Goal: Task Accomplishment & Management: Manage account settings

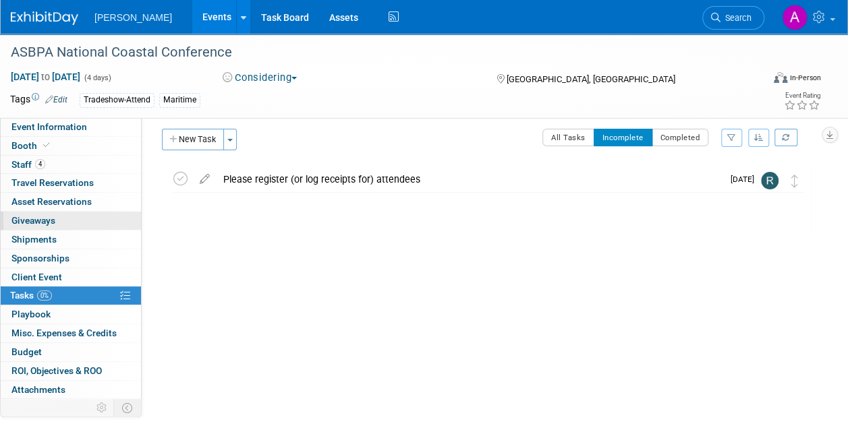
click at [55, 219] on span "Giveaways 0" at bounding box center [33, 220] width 44 height 11
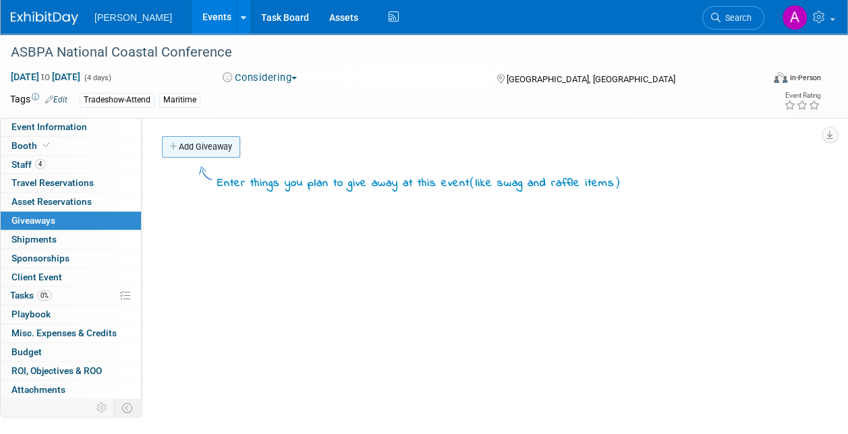
click at [196, 146] on link "Add Giveaway" at bounding box center [201, 147] width 78 height 22
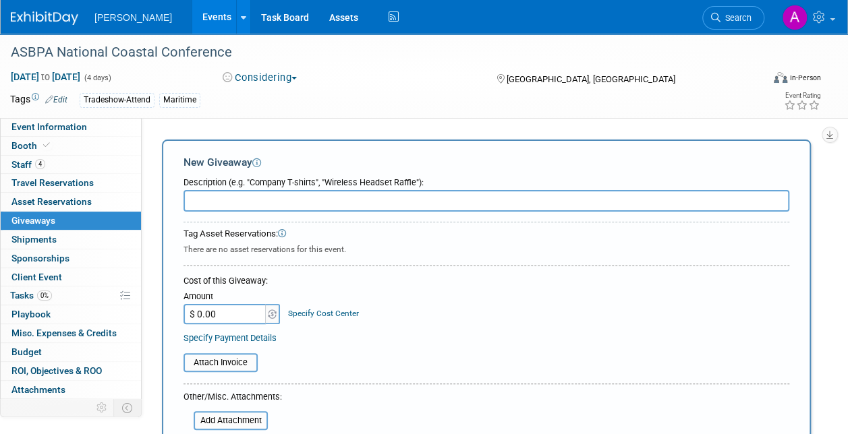
click at [214, 201] on input "text" at bounding box center [487, 201] width 606 height 22
type input "b"
click at [46, 205] on span "Asset Reservations 0" at bounding box center [51, 201] width 80 height 11
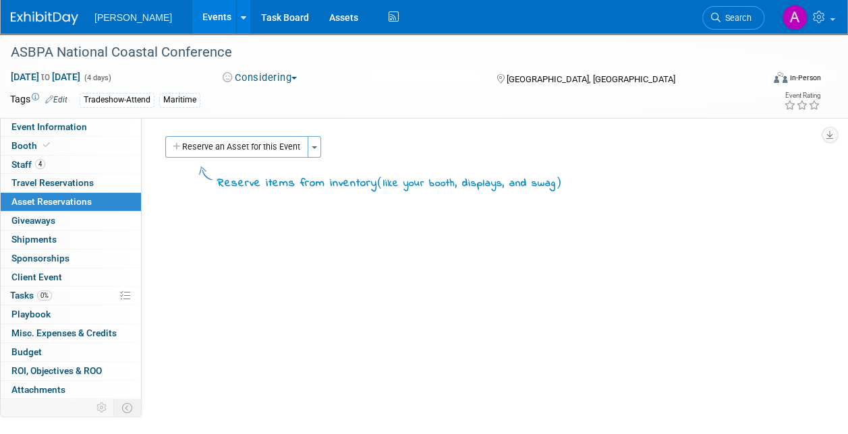
click at [219, 136] on div "Event Website: Edit [URL][DOMAIN_NAME] Event Venue Name: [GEOGRAPHIC_DATA] on […" at bounding box center [481, 266] width 679 height 297
click at [218, 142] on button "Reserve an Asset for this Event" at bounding box center [236, 147] width 143 height 22
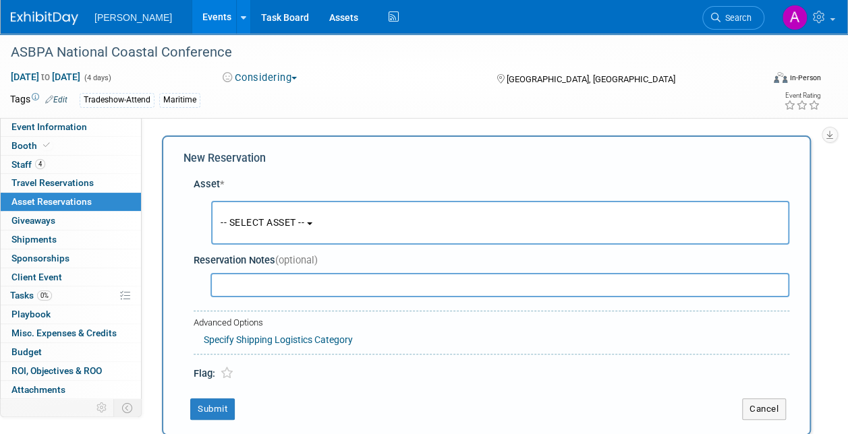
scroll to position [13, 0]
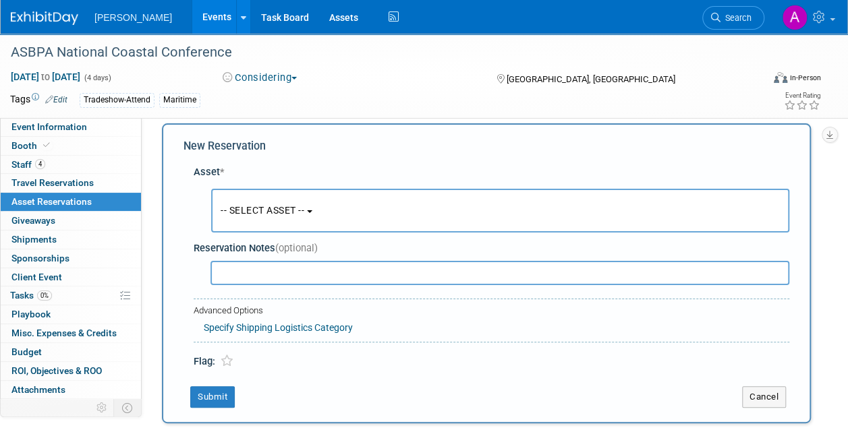
click at [295, 213] on span "-- SELECT ASSET --" at bounding box center [263, 210] width 84 height 11
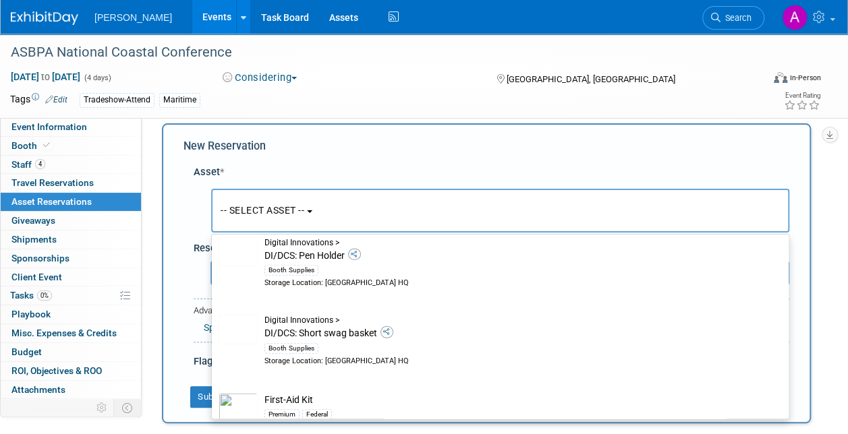
scroll to position [14640, 0]
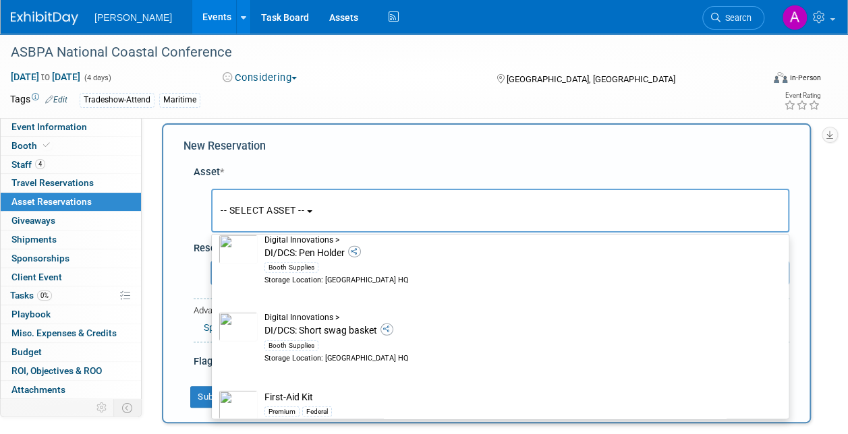
click at [339, 85] on div "[DATE] to [DATE] (4 days) [DATE] to [DATE] Considering Committed Considering No…" at bounding box center [415, 80] width 831 height 20
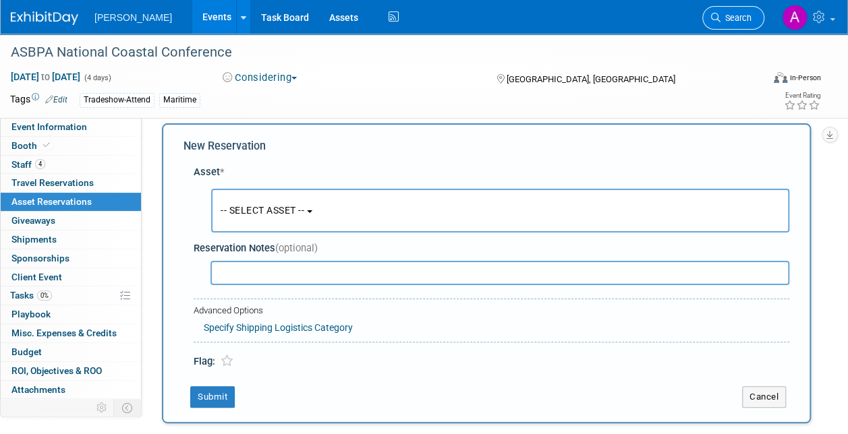
click at [727, 18] on span "Search" at bounding box center [736, 18] width 31 height 10
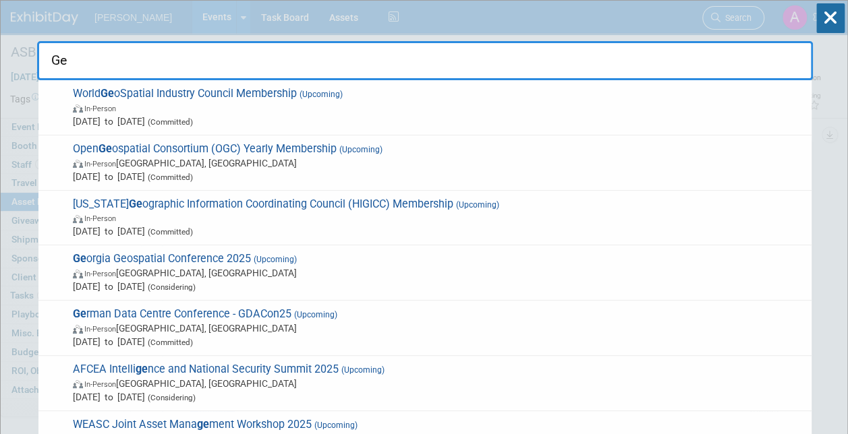
type input "G"
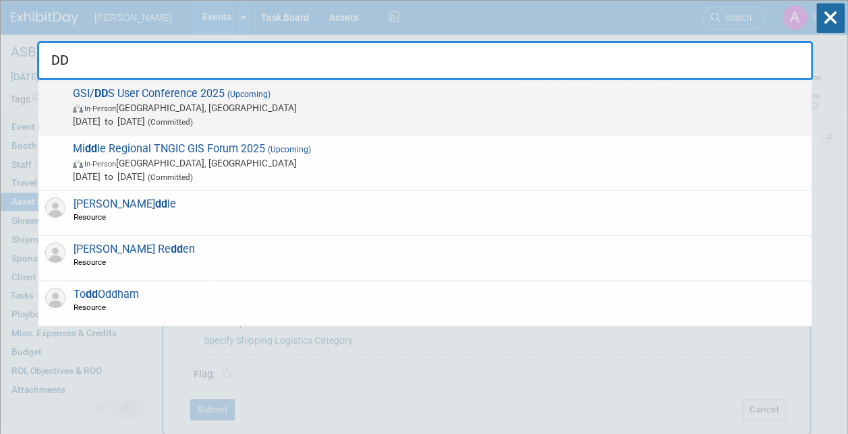
type input "DD"
click at [173, 101] on span "In-Person [GEOGRAPHIC_DATA], [GEOGRAPHIC_DATA]" at bounding box center [439, 107] width 732 height 13
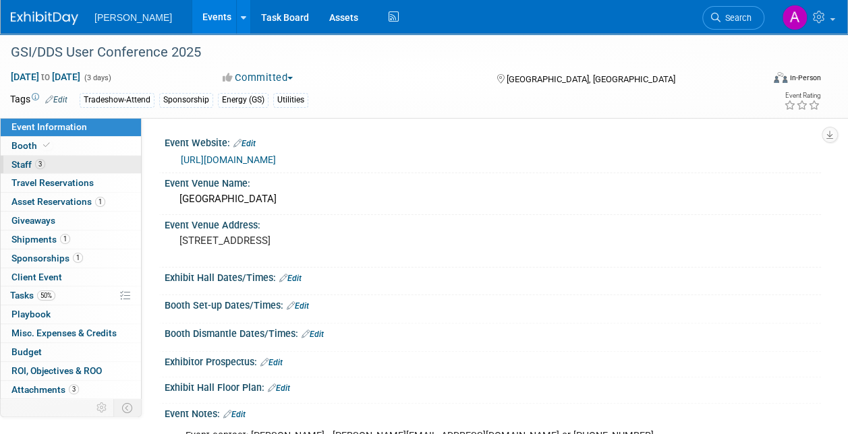
click at [20, 159] on span "Staff 3" at bounding box center [28, 164] width 34 height 11
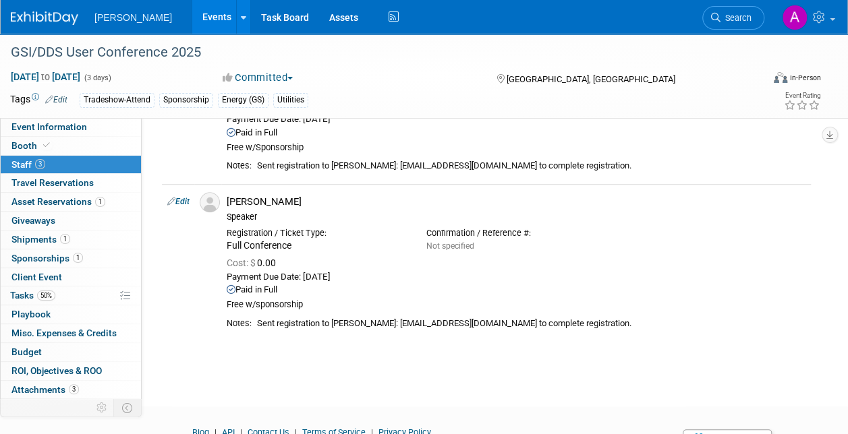
scroll to position [337, 0]
